Goal: Transaction & Acquisition: Download file/media

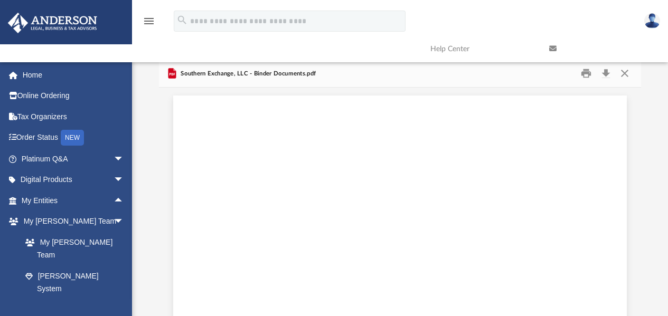
scroll to position [52532, 0]
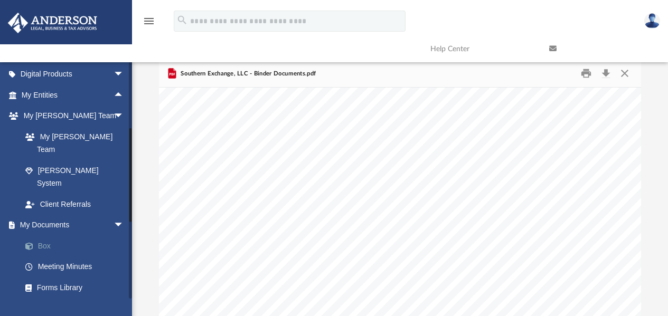
click at [46, 236] on link "Box" at bounding box center [77, 246] width 125 height 21
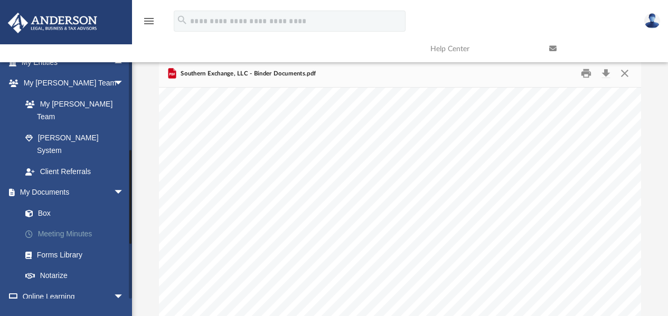
scroll to position [141, 0]
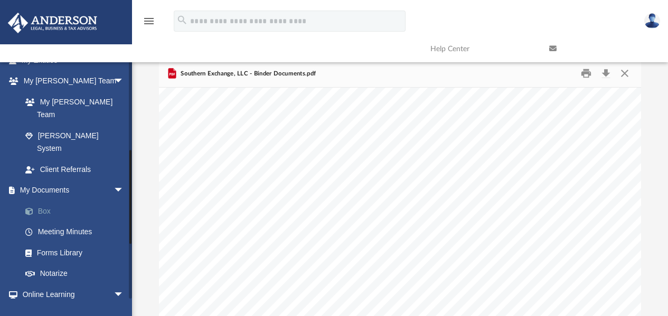
click at [43, 201] on link "Box" at bounding box center [77, 211] width 125 height 21
click at [627, 72] on button "Close" at bounding box center [624, 73] width 19 height 16
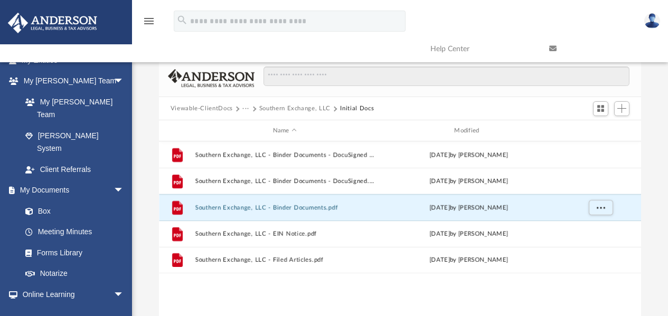
click at [217, 109] on button "Viewable-ClientDocs" at bounding box center [202, 109] width 62 height 10
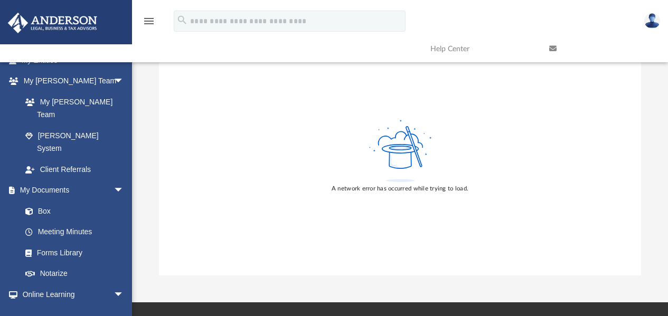
scroll to position [81, 0]
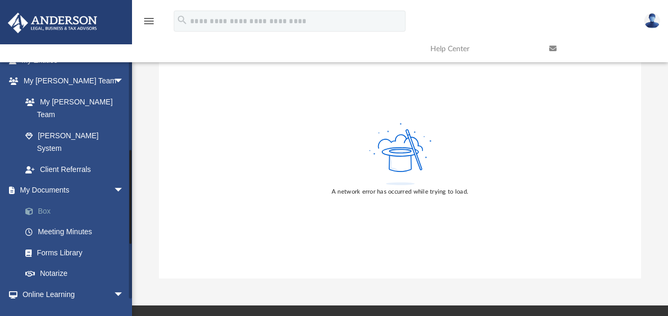
click at [49, 201] on link "Box" at bounding box center [77, 211] width 125 height 21
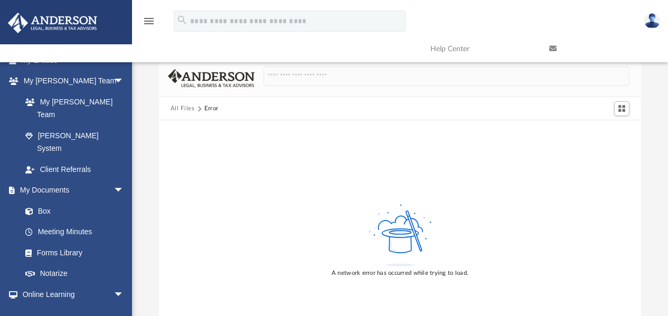
click at [189, 105] on button "All Files" at bounding box center [183, 109] width 24 height 10
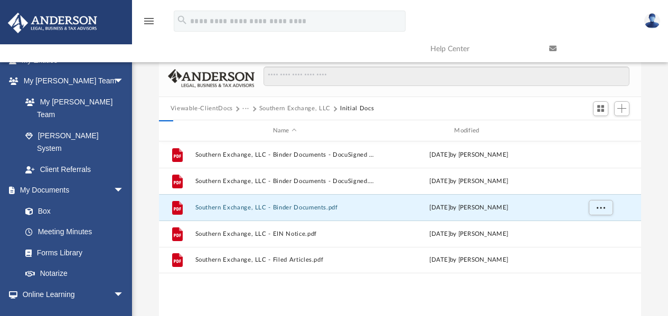
scroll to position [232, 474]
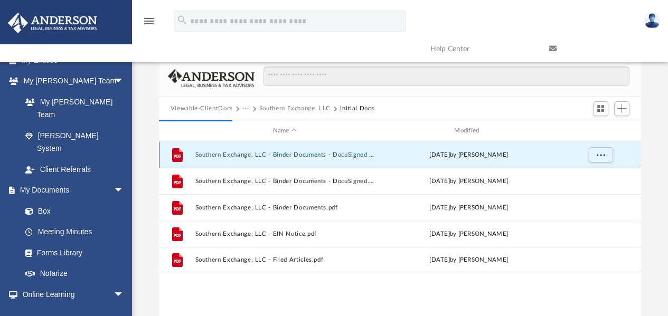
click at [299, 154] on button "Southern Exchange, LLC - Binder Documents - DocuSigned (1).pdf" at bounding box center [285, 155] width 180 height 7
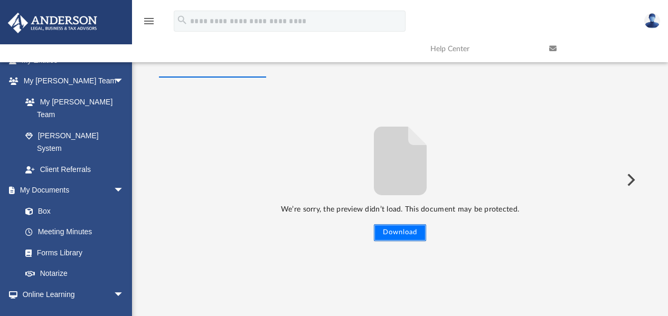
click at [383, 232] on button "Download" at bounding box center [400, 232] width 52 height 17
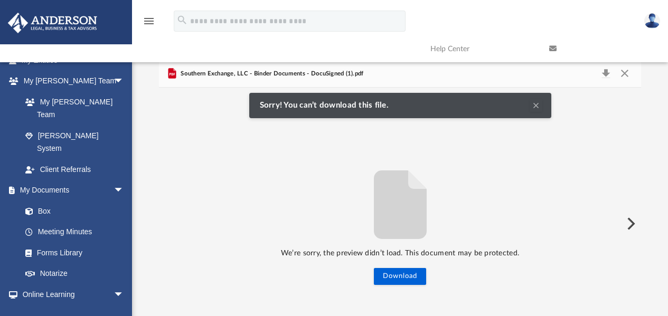
click at [538, 104] on button "Clear Notification" at bounding box center [536, 105] width 13 height 13
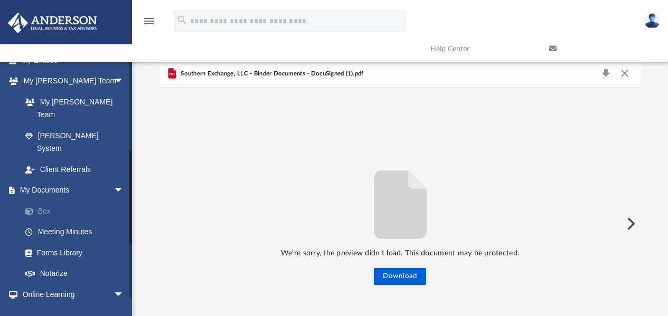
click at [41, 201] on link "Box" at bounding box center [77, 211] width 125 height 21
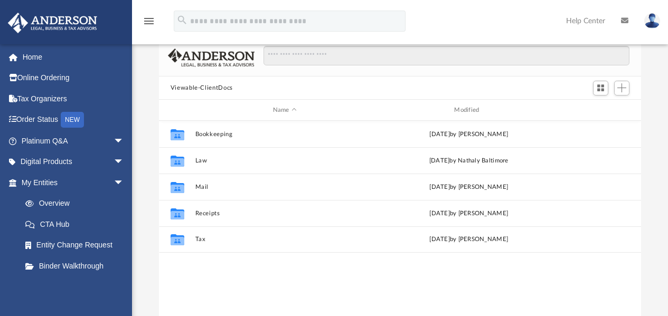
scroll to position [58, 0]
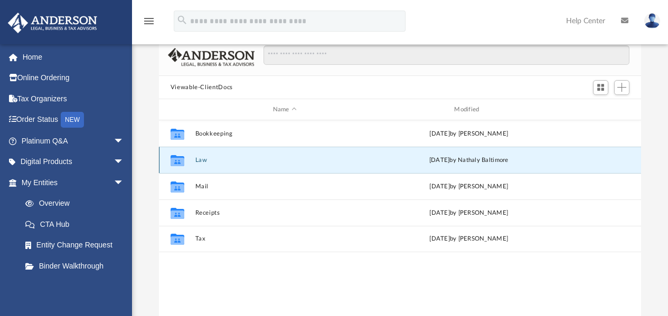
click at [202, 160] on button "Law" at bounding box center [285, 160] width 180 height 7
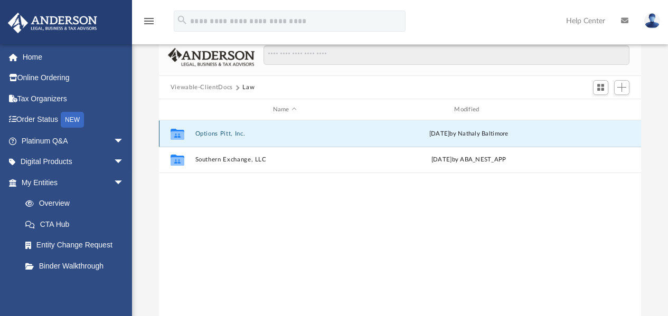
click at [220, 134] on button "Options Pitt, Inc." at bounding box center [285, 133] width 180 height 7
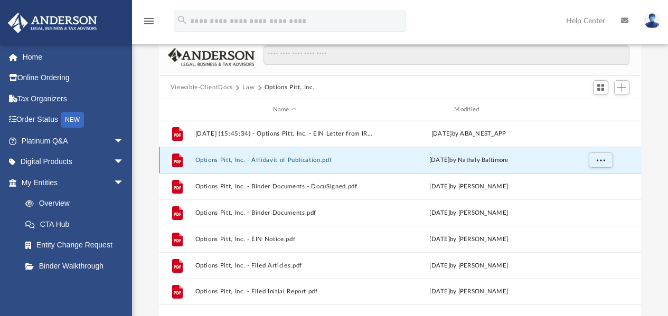
click at [263, 160] on button "Options Pitt, Inc. - Affidavit of Publication.pdf" at bounding box center [285, 160] width 180 height 7
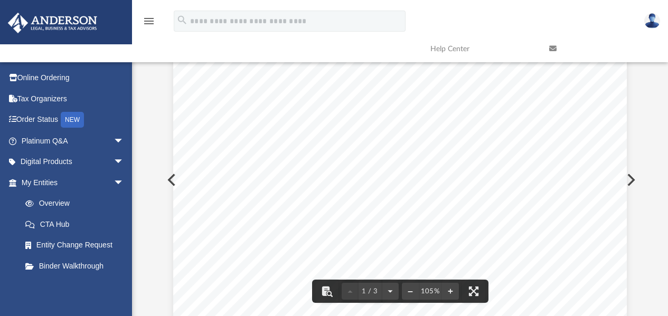
scroll to position [0, 0]
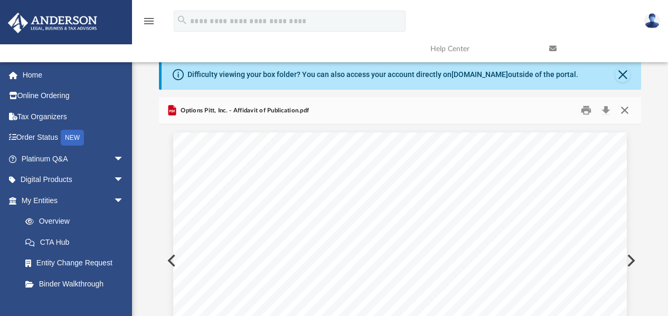
click at [625, 111] on button "Close" at bounding box center [624, 110] width 19 height 16
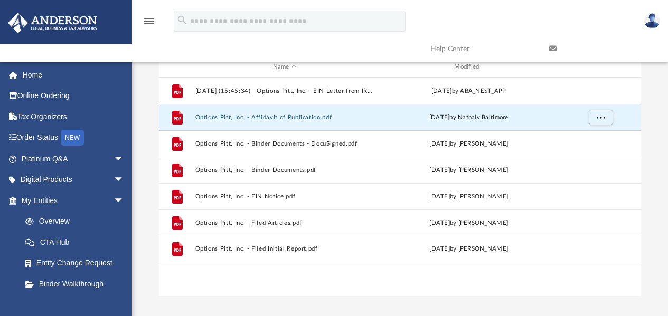
scroll to position [101, 0]
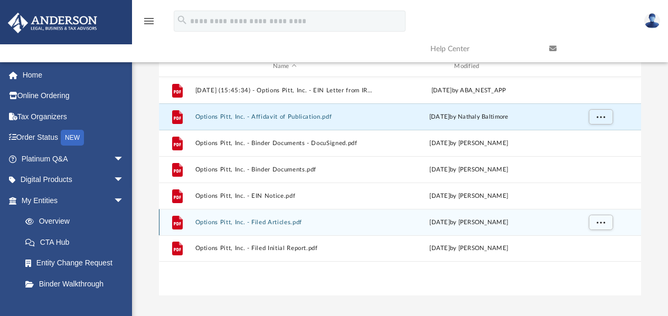
click at [285, 221] on button "Options Pitt, Inc. - Filed Articles.pdf" at bounding box center [285, 222] width 180 height 7
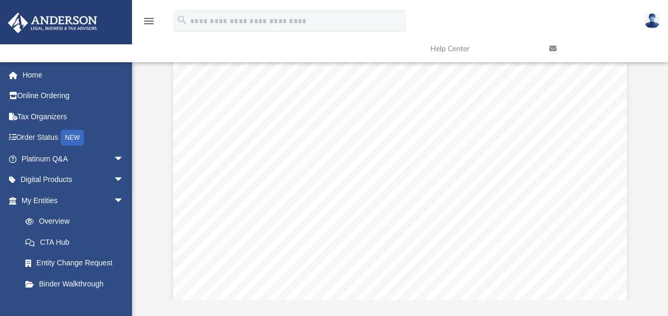
scroll to position [0, 0]
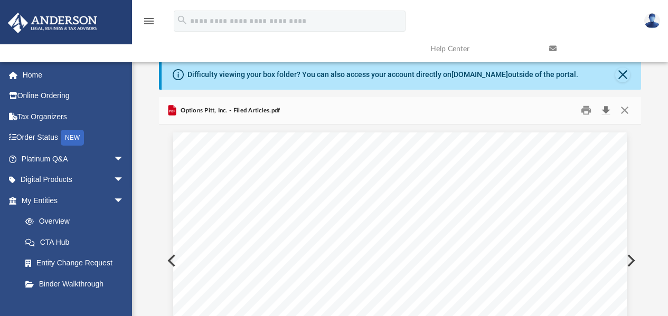
click at [602, 111] on button "Download" at bounding box center [605, 110] width 19 height 16
click at [623, 111] on button "Close" at bounding box center [624, 110] width 19 height 16
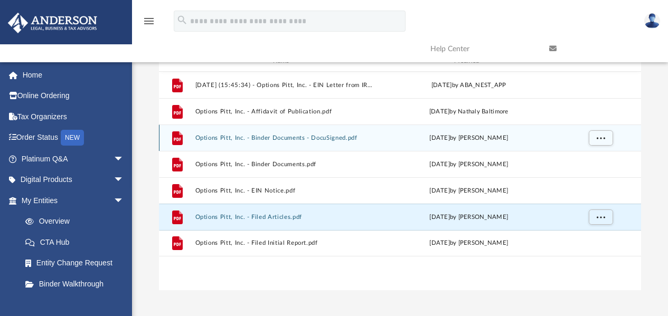
scroll to position [112, 0]
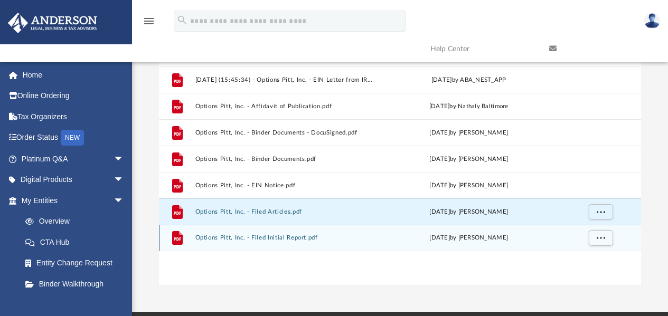
click at [303, 242] on div "File Options Pitt, Inc. - Filed Initial Report.pdf Mon Aug 11 2025 by Jasmine G…" at bounding box center [400, 238] width 483 height 26
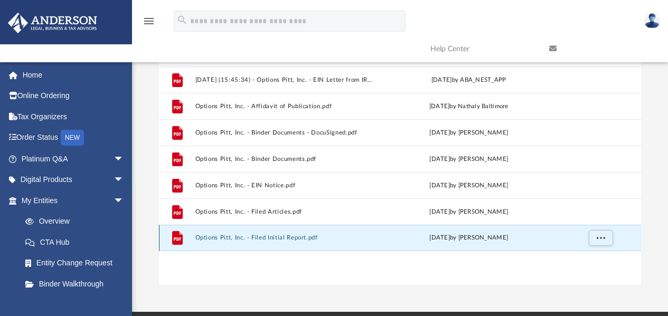
click at [297, 239] on button "Options Pitt, Inc. - Filed Initial Report.pdf" at bounding box center [285, 238] width 180 height 7
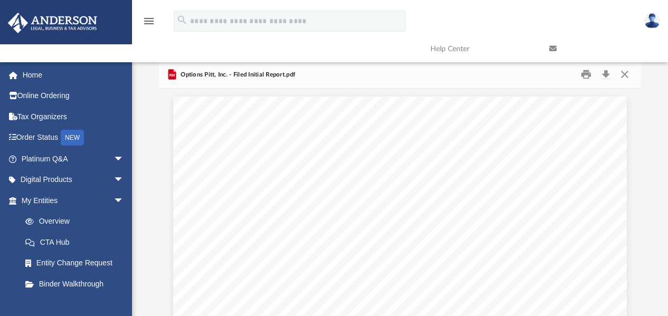
scroll to position [0, 0]
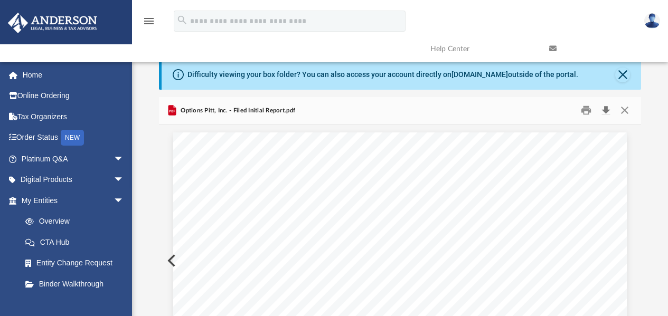
click at [605, 108] on button "Download" at bounding box center [605, 110] width 19 height 16
click at [620, 108] on button "Close" at bounding box center [624, 110] width 19 height 16
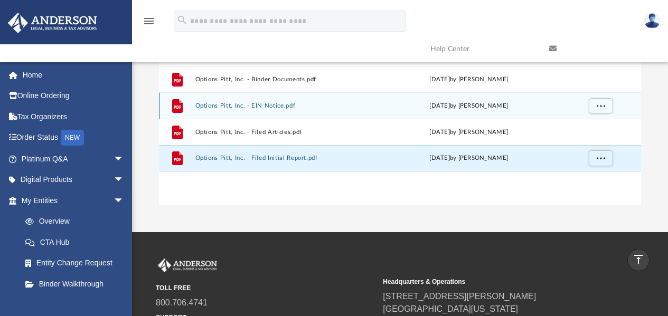
click at [625, 112] on div "grid" at bounding box center [600, 106] width 74 height 20
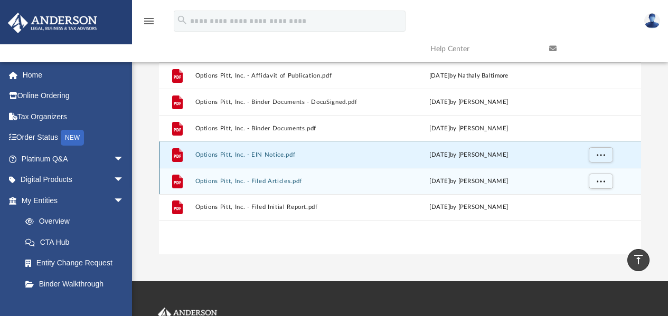
scroll to position [137, 0]
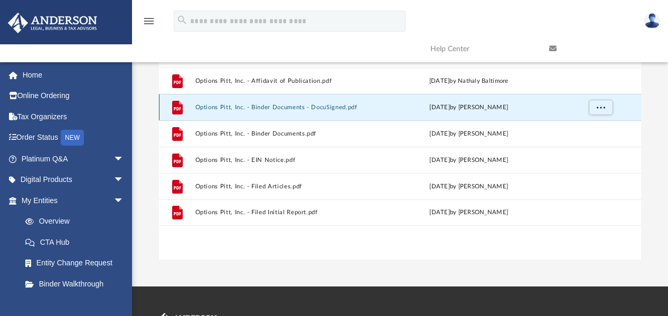
click at [295, 109] on button "Options Pitt, Inc. - Binder Documents - DocuSigned.pdf" at bounding box center [285, 107] width 180 height 7
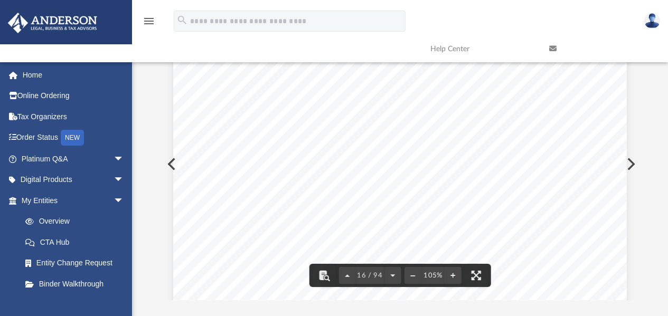
scroll to position [0, 0]
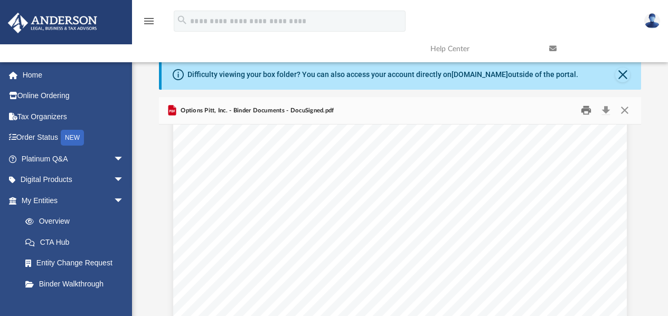
click at [591, 110] on button "Print" at bounding box center [586, 110] width 21 height 16
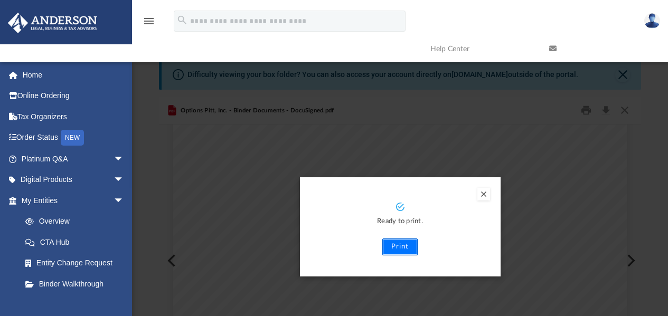
click at [401, 251] on button "Print" at bounding box center [399, 247] width 35 height 17
